Goal: Transaction & Acquisition: Purchase product/service

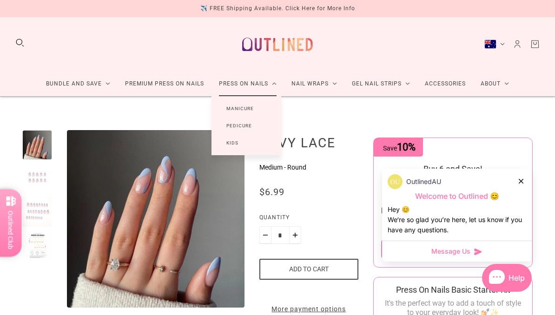
click at [263, 100] on link "Manicure" at bounding box center [240, 108] width 57 height 17
click at [263, 109] on link "Manicure" at bounding box center [240, 108] width 57 height 17
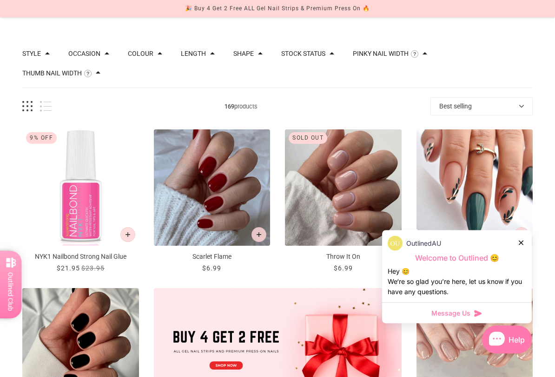
scroll to position [82, 0]
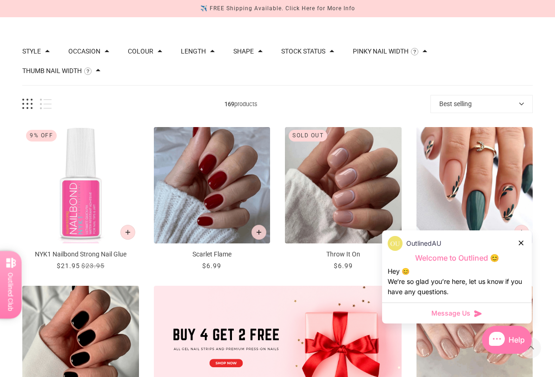
click at [526, 239] on div "OutlinedAU" at bounding box center [457, 243] width 139 height 15
click at [532, 236] on div "OutlinedAU Welcome to Outlined 😊 Hey 😊 We‘re so glad you’re here, let us know i…" at bounding box center [457, 266] width 150 height 72
click at [527, 238] on div "OutlinedAU Welcome to Outlined 😊 Hey 😊 We‘re so glad you’re here, let us know i…" at bounding box center [457, 266] width 150 height 72
click at [521, 240] on icon at bounding box center [521, 242] width 5 height 5
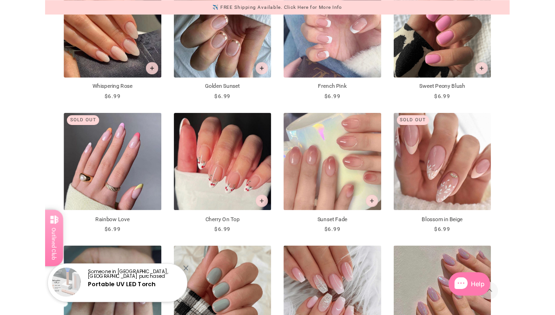
scroll to position [922, 0]
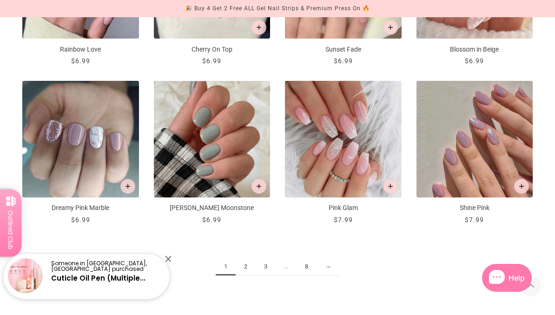
click at [248, 265] on link "2" at bounding box center [246, 267] width 20 height 17
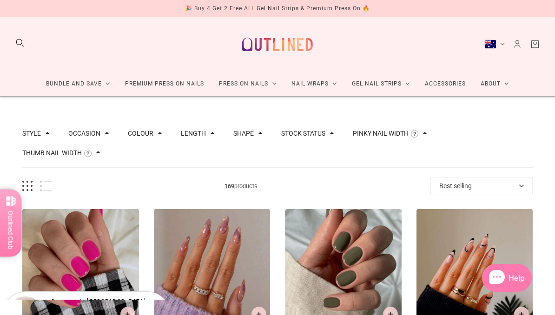
click at [47, 132] on span at bounding box center [47, 133] width 5 height 5
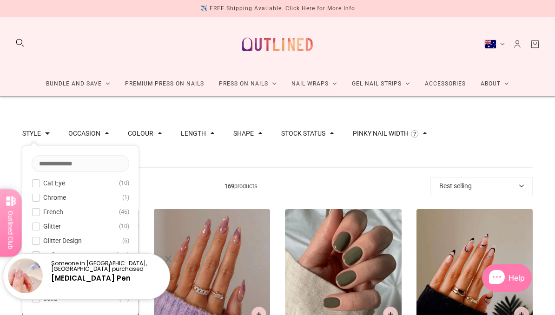
scroll to position [2, 0]
click at [41, 131] on button "Style" at bounding box center [31, 133] width 19 height 7
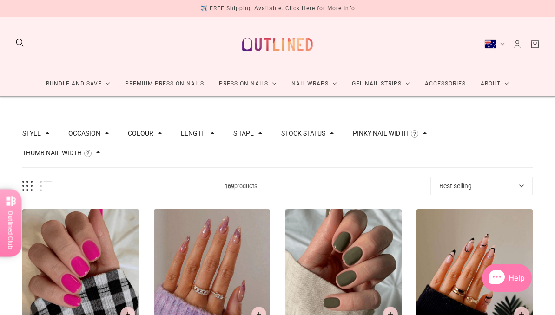
click at [241, 136] on button "Shape" at bounding box center [244, 133] width 20 height 7
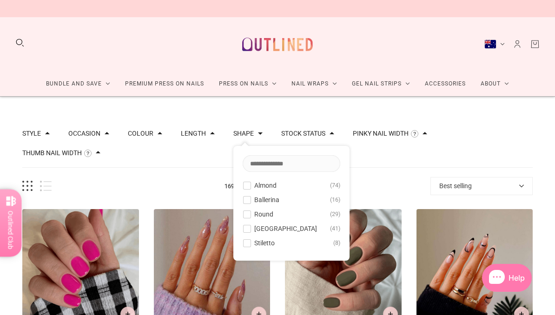
click at [249, 217] on span at bounding box center [247, 214] width 7 height 7
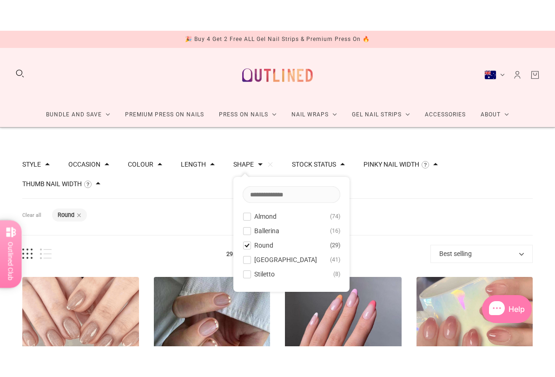
scroll to position [32, 0]
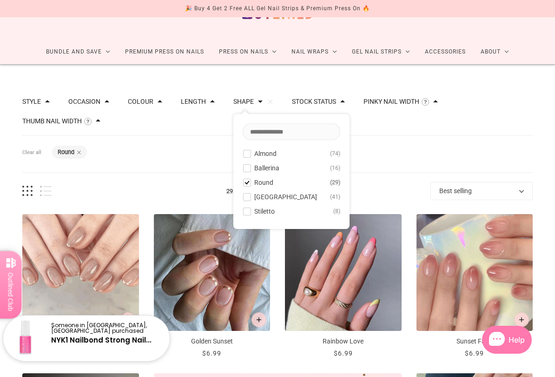
click at [405, 143] on div "Filters Clear all Shape: Round" at bounding box center [277, 154] width 511 height 37
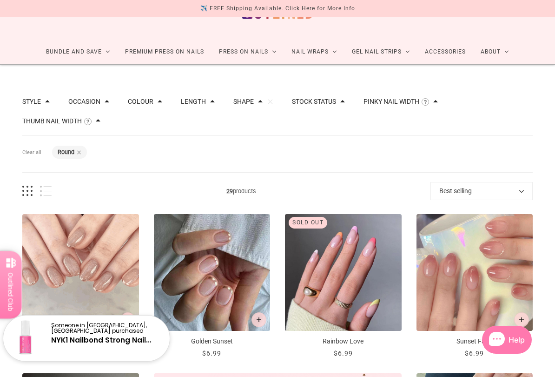
click at [438, 101] on span at bounding box center [436, 101] width 5 height 5
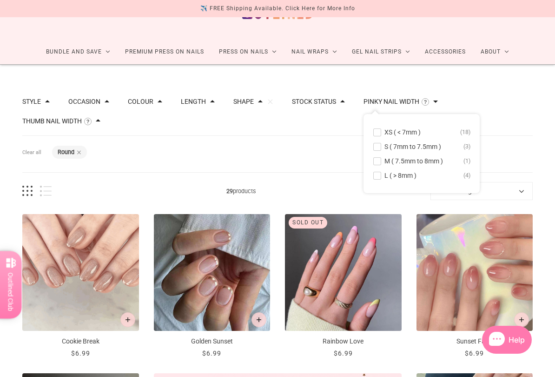
click at [438, 98] on div "Pinky Nail Width The width of the smallest nail in this set measured around the…" at bounding box center [401, 102] width 74 height 10
click at [162, 102] on span at bounding box center [160, 101] width 5 height 5
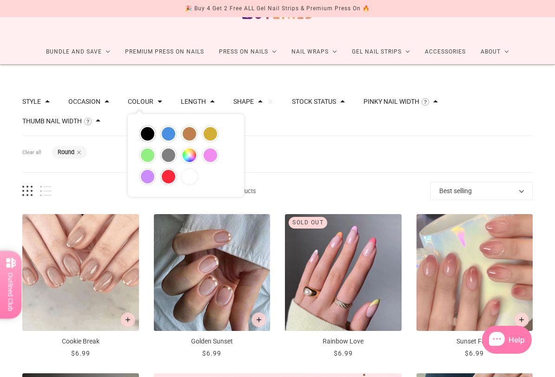
click at [162, 99] on span at bounding box center [160, 101] width 5 height 5
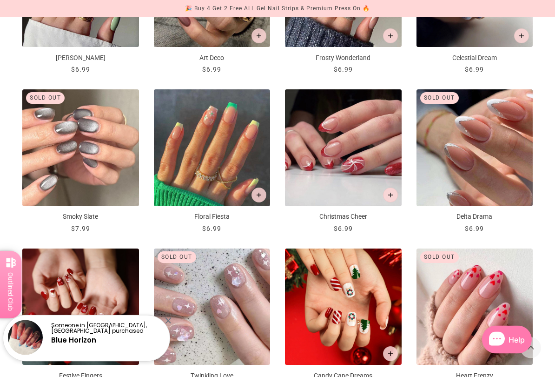
scroll to position [923, 0]
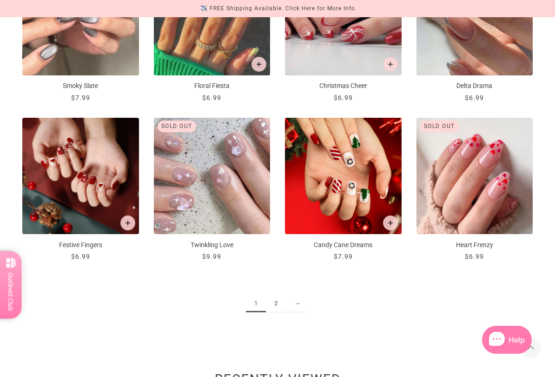
click at [279, 295] on link "2" at bounding box center [276, 303] width 20 height 17
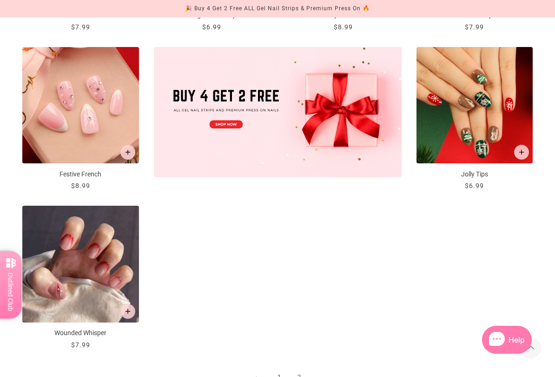
scroll to position [421, 0]
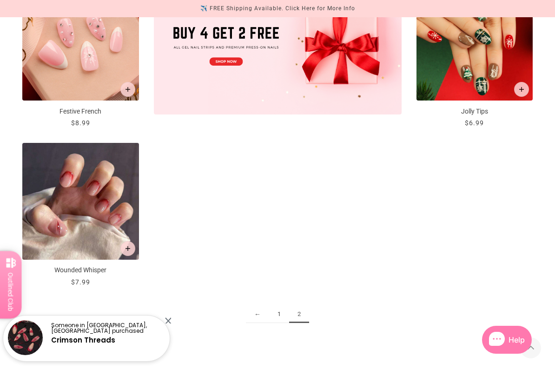
click at [274, 314] on link "1" at bounding box center [279, 314] width 20 height 17
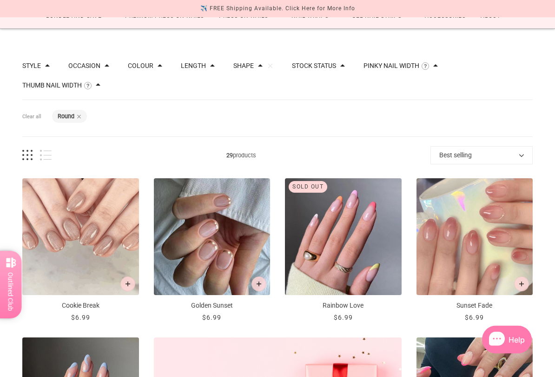
scroll to position [70, 0]
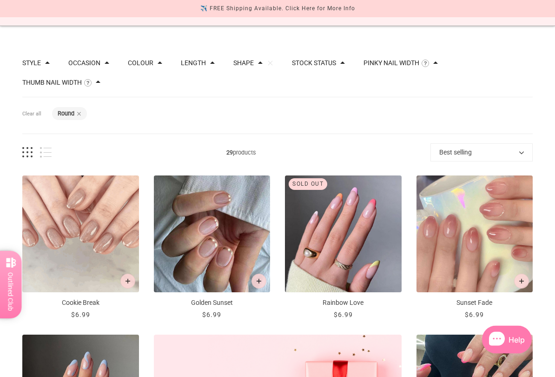
click at [83, 108] on div "Shape: Round" at bounding box center [69, 113] width 35 height 13
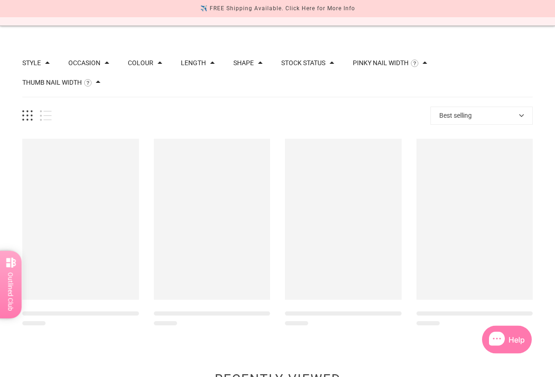
scroll to position [71, 0]
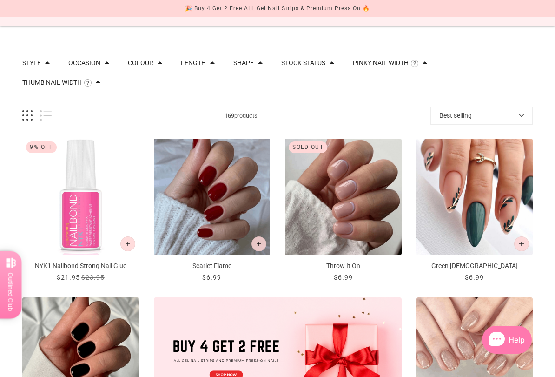
click at [262, 55] on div "Shape Almond 74 Ballerina 16 Round 29 Rounded Square 41 Stiletto 8" at bounding box center [248, 58] width 29 height 19
click at [254, 60] on button "Shape" at bounding box center [244, 63] width 20 height 7
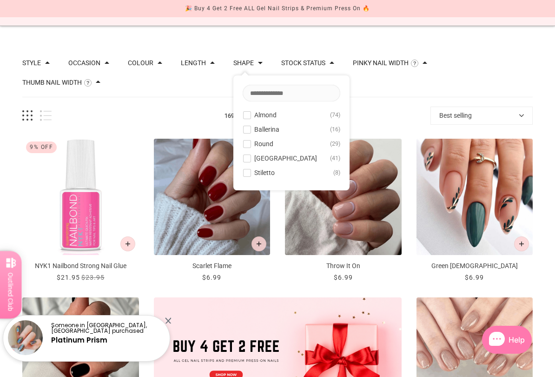
click at [297, 148] on button "Round 29" at bounding box center [292, 143] width 98 height 11
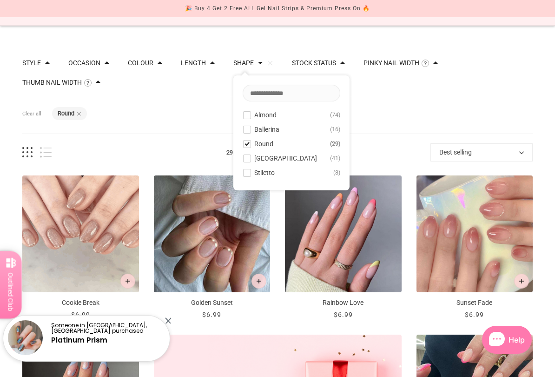
click at [272, 143] on span "Round" at bounding box center [263, 143] width 19 height 7
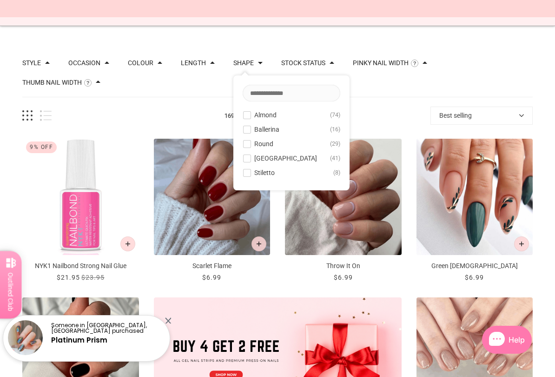
click at [289, 157] on span "[GEOGRAPHIC_DATA]" at bounding box center [285, 157] width 63 height 7
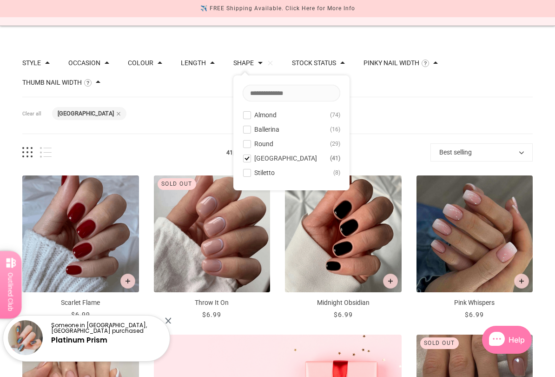
click at [274, 63] on button "Clear" at bounding box center [270, 63] width 6 height 6
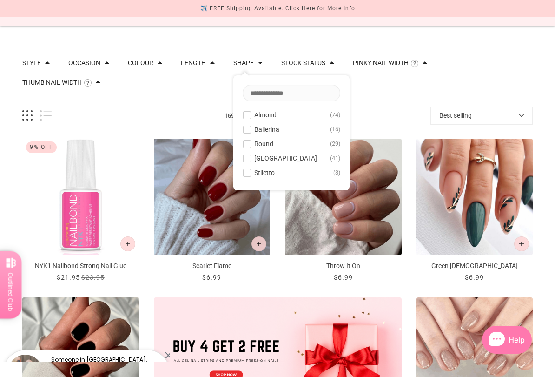
click at [300, 158] on span "[GEOGRAPHIC_DATA]" at bounding box center [285, 157] width 63 height 7
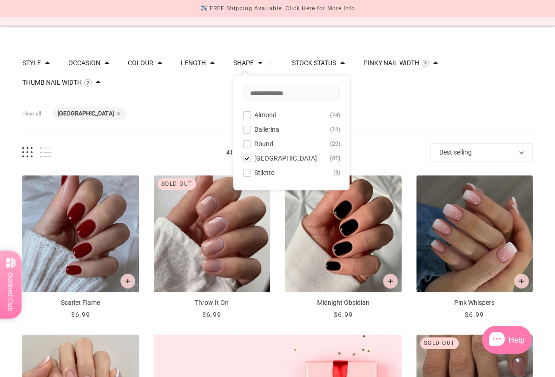
click at [433, 100] on div "Filters Clear all Shape: Rounded Square" at bounding box center [277, 115] width 511 height 37
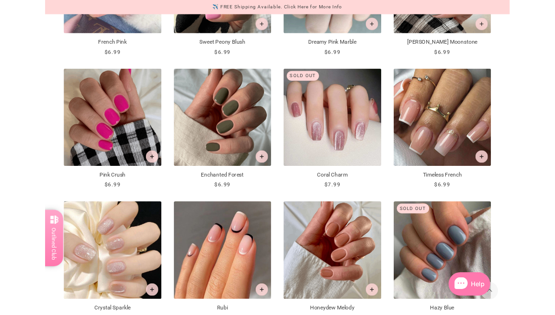
scroll to position [582, 0]
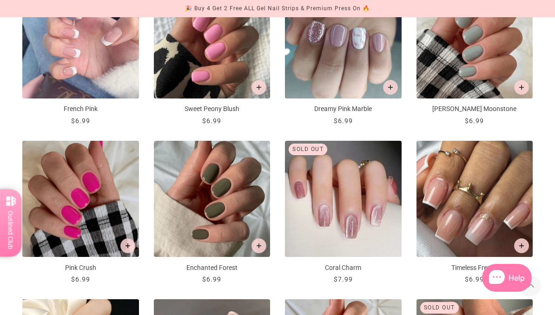
click at [487, 104] on p "[PERSON_NAME] Moonstone" at bounding box center [475, 109] width 117 height 10
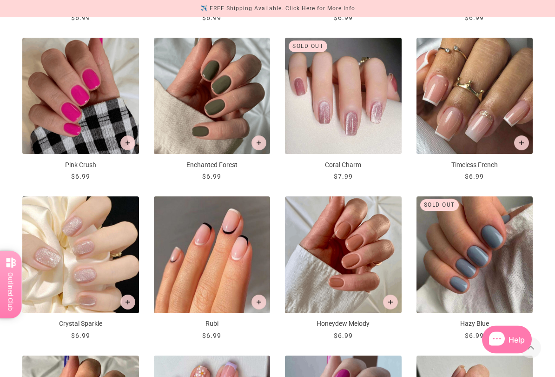
scroll to position [730, 0]
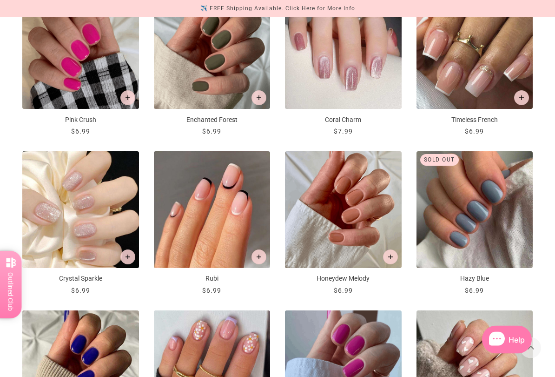
click at [327, 199] on img "Honeydew Melody" at bounding box center [343, 210] width 117 height 117
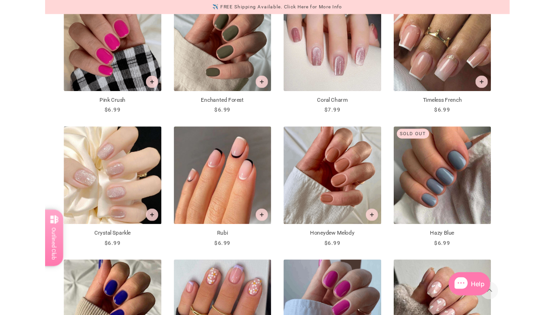
scroll to position [0, 0]
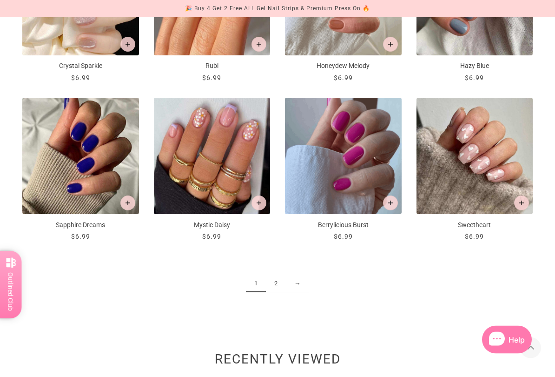
click at [280, 276] on link "2" at bounding box center [276, 283] width 20 height 17
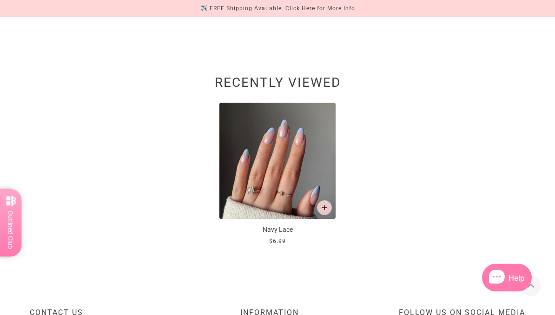
scroll to position [1219, 0]
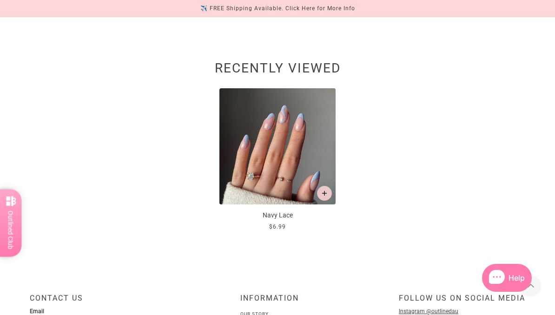
click at [286, 211] on p "Navy Lace" at bounding box center [278, 216] width 117 height 10
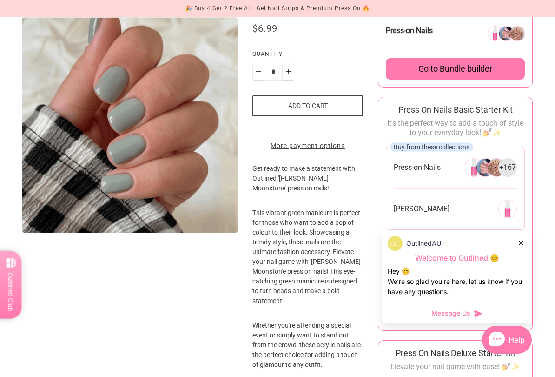
click at [316, 102] on button "Add to cart" at bounding box center [308, 105] width 111 height 21
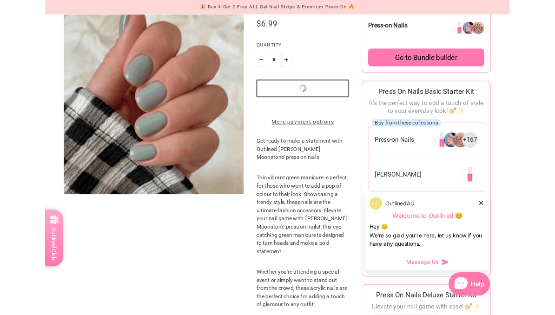
scroll to position [207, 0]
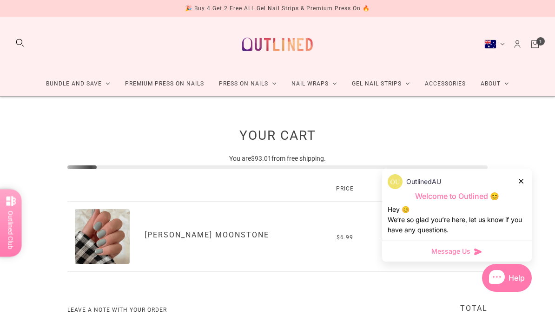
click at [527, 174] on div "OutlinedAU Welcome to Outlined 😊 Hey 😊 We‘re so glad you’re here, let us know i…" at bounding box center [457, 205] width 150 height 72
click at [525, 174] on div "OutlinedAU" at bounding box center [457, 181] width 139 height 15
click at [527, 172] on div "OutlinedAU Welcome to Outlined 😊 Hey 😊 We‘re so glad you’re here, let us know i…" at bounding box center [457, 205] width 150 height 72
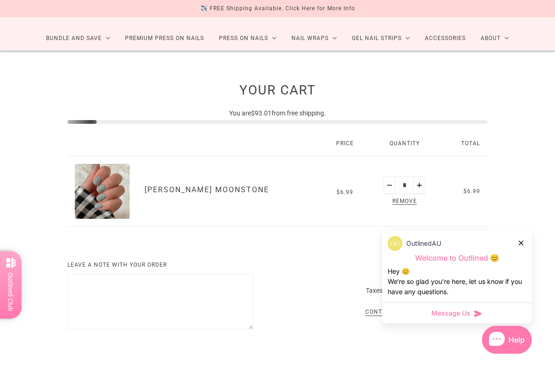
scroll to position [50, 0]
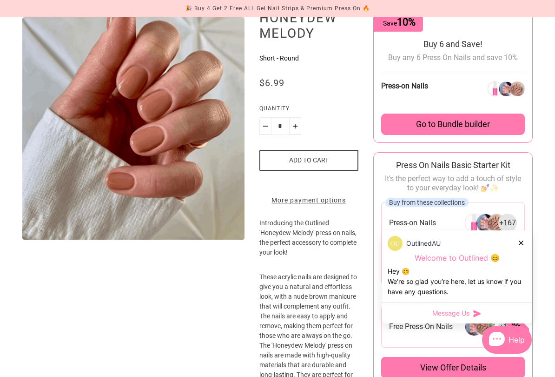
click at [339, 159] on button "Add to cart" at bounding box center [310, 160] width 100 height 21
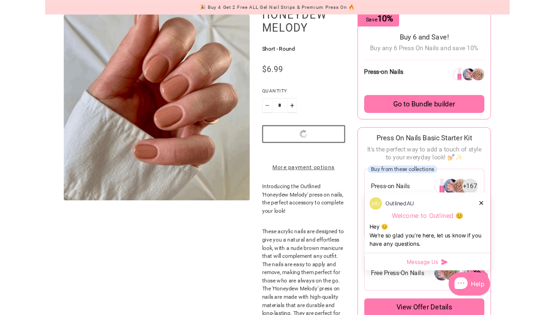
scroll to position [151, 0]
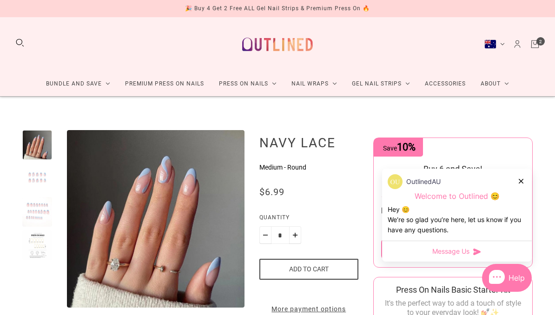
click at [36, 248] on div at bounding box center [37, 246] width 30 height 30
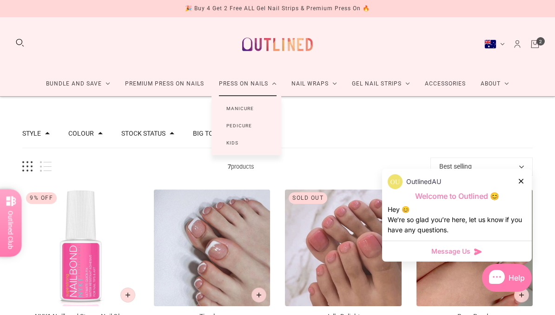
click at [264, 109] on link "Manicure" at bounding box center [240, 108] width 57 height 17
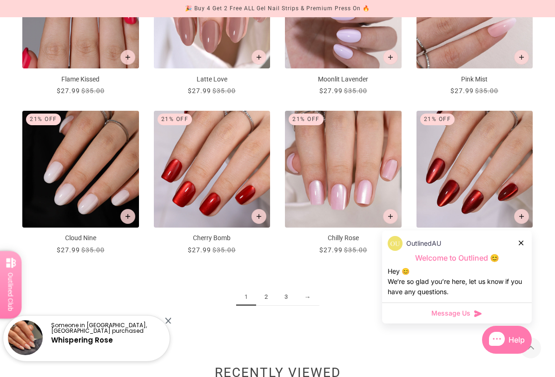
scroll to position [886, 0]
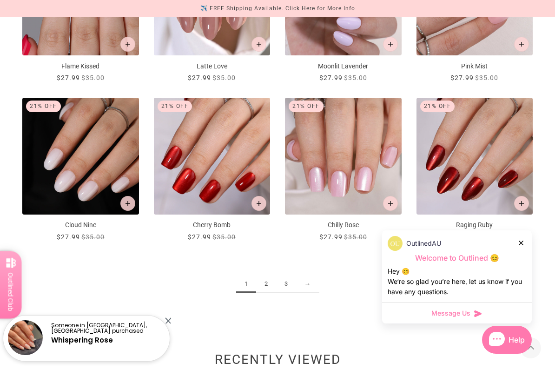
click at [270, 282] on link "2" at bounding box center [266, 283] width 20 height 17
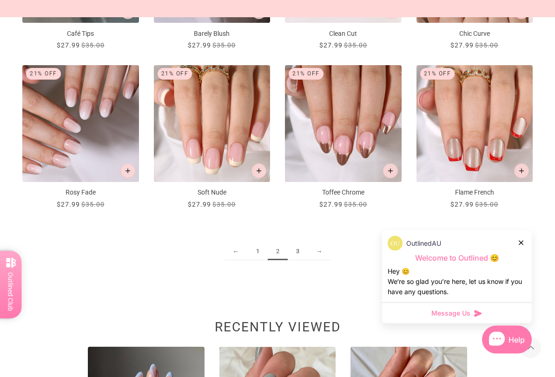
scroll to position [919, 0]
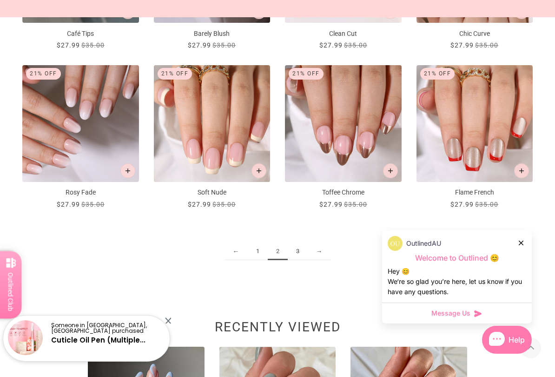
click at [305, 248] on link "3" at bounding box center [298, 251] width 20 height 17
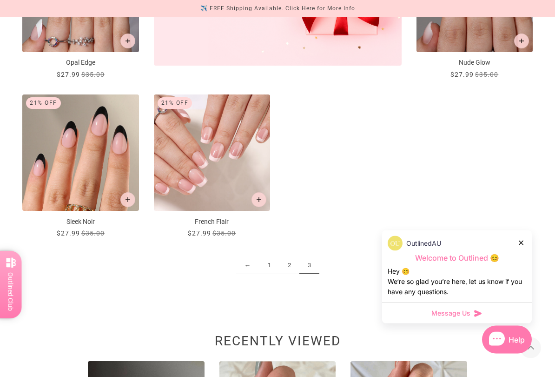
scroll to position [418, 0]
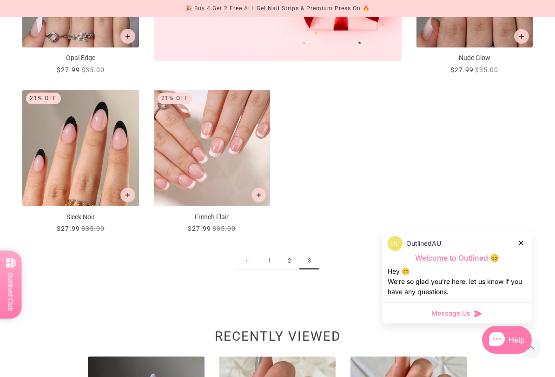
click at [269, 260] on link "1" at bounding box center [270, 260] width 20 height 17
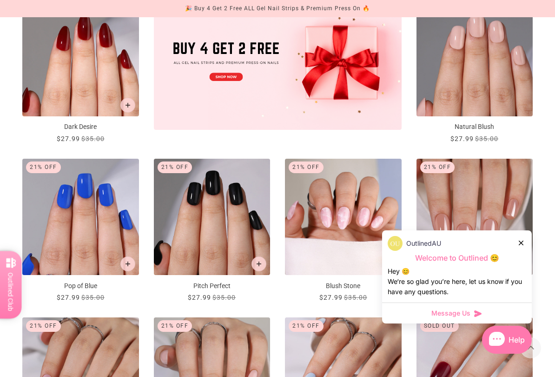
scroll to position [348, 0]
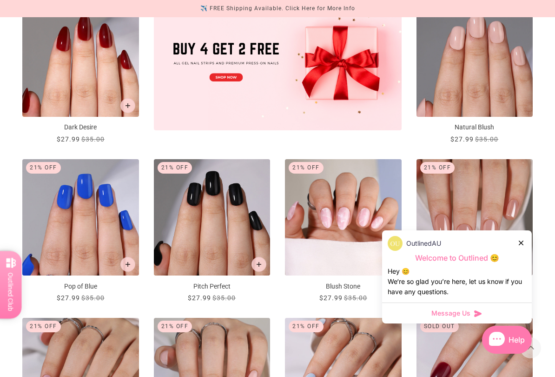
click at [481, 125] on p "Natural Blush" at bounding box center [475, 127] width 117 height 10
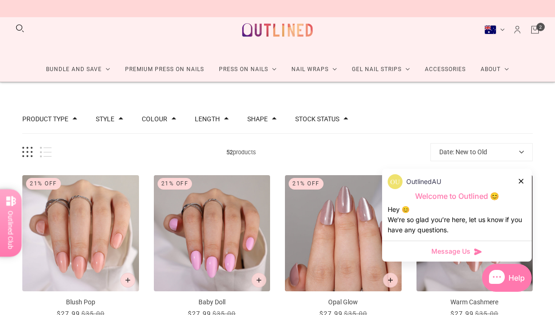
scroll to position [6, 0]
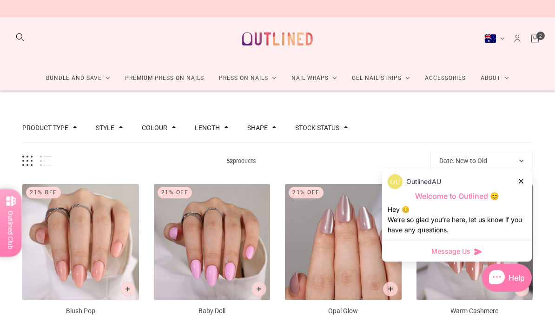
click at [327, 127] on button "Stock status" at bounding box center [317, 128] width 44 height 7
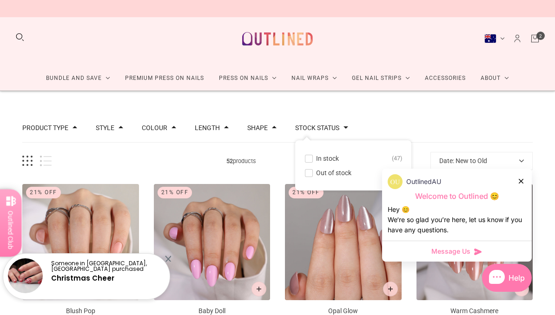
click at [326, 158] on span "In stock" at bounding box center [327, 158] width 23 height 7
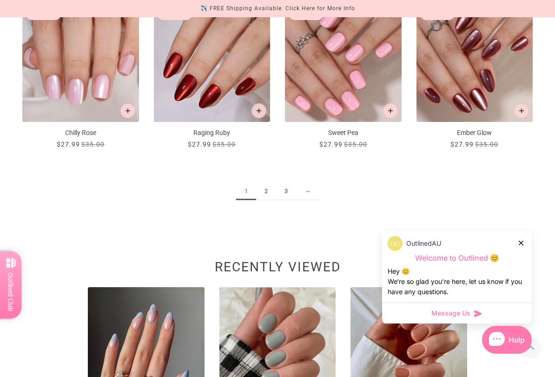
scroll to position [1019, 0]
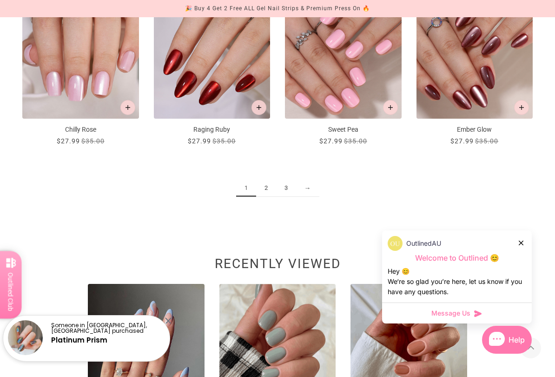
click at [271, 186] on link "2" at bounding box center [266, 188] width 20 height 17
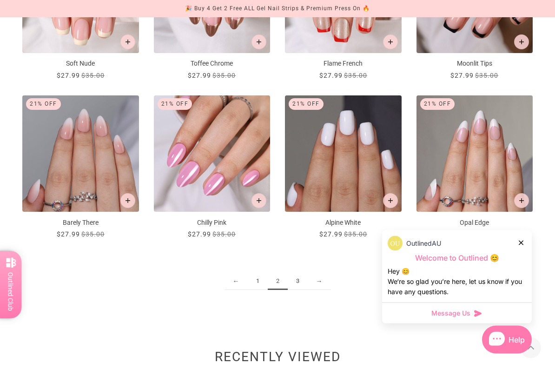
scroll to position [926, 0]
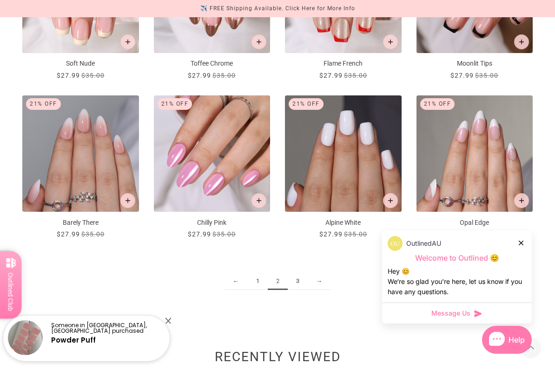
click at [302, 276] on link "3" at bounding box center [298, 281] width 20 height 17
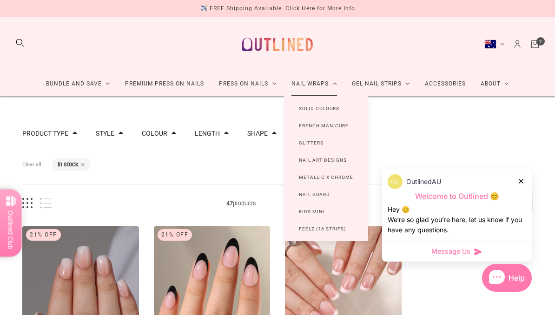
click at [311, 105] on link "Solid Colours" at bounding box center [319, 108] width 70 height 17
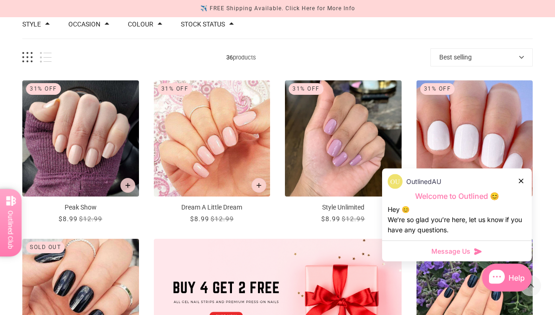
scroll to position [109, 0]
click at [257, 120] on img "Dream A Little Dream" at bounding box center [212, 138] width 117 height 117
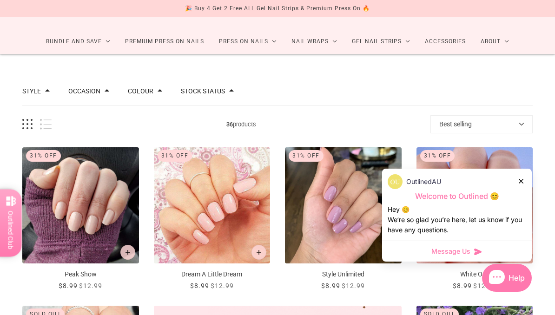
scroll to position [38, 0]
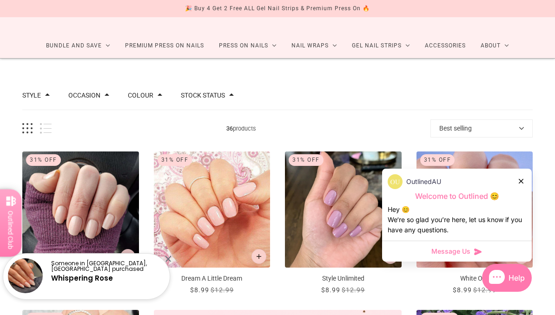
click at [378, 43] on link "Gel Nail Strips" at bounding box center [381, 45] width 73 height 25
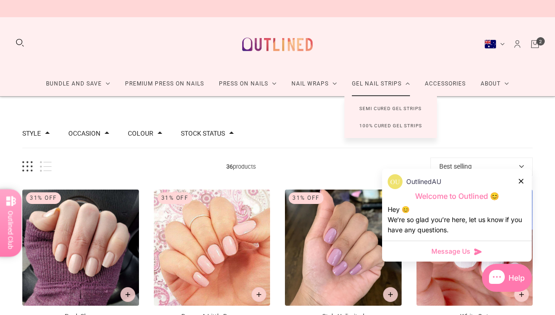
click at [395, 103] on link "Semi Cured Gel Strips" at bounding box center [391, 108] width 92 height 17
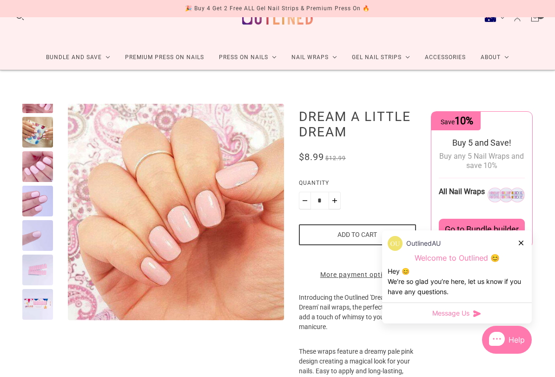
scroll to position [56, 0]
click at [34, 276] on div at bounding box center [37, 269] width 31 height 31
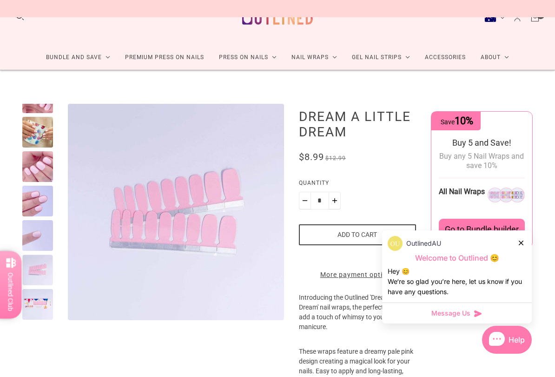
click at [34, 302] on div at bounding box center [37, 304] width 31 height 31
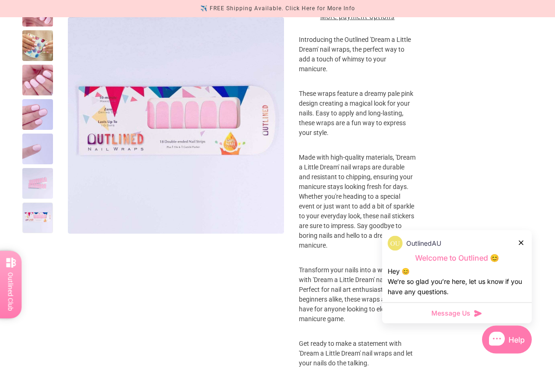
scroll to position [284, 0]
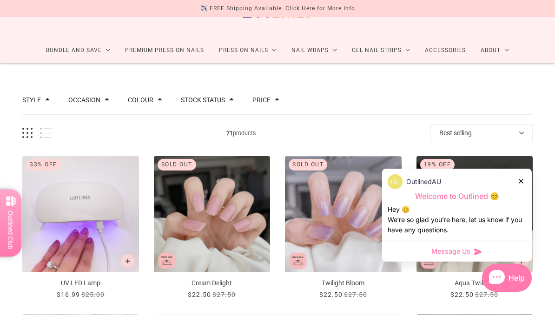
scroll to position [28, 0]
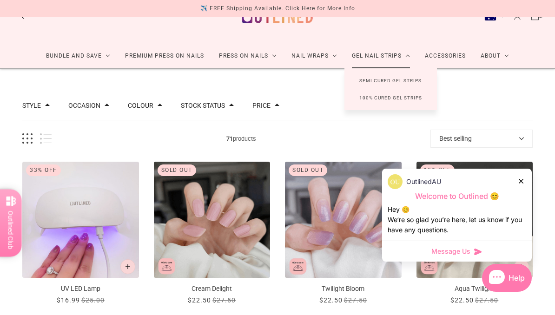
click at [427, 91] on link "100% Cured Gel Strips" at bounding box center [391, 97] width 93 height 17
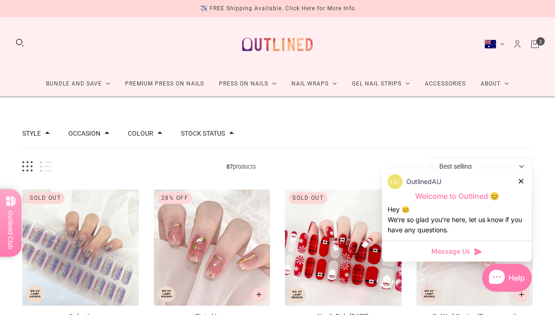
click at [275, 37] on img at bounding box center [278, 45] width 82 height 40
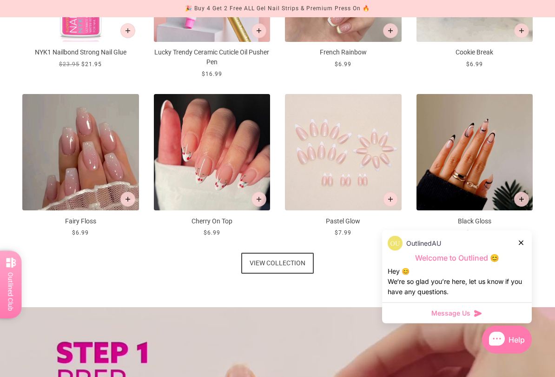
scroll to position [487, 0]
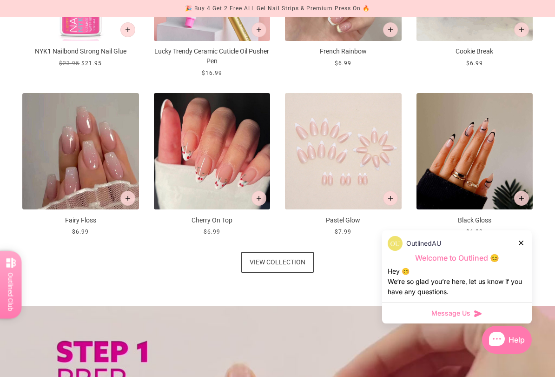
click at [286, 260] on span "View collection" at bounding box center [278, 262] width 56 height 21
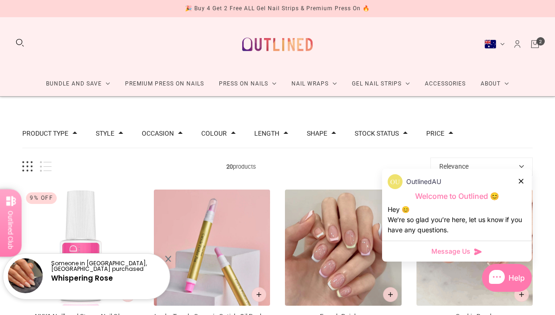
click at [540, 40] on link "Cart" at bounding box center [535, 44] width 10 height 10
